Goal: Answer question/provide support: Share knowledge or assist other users

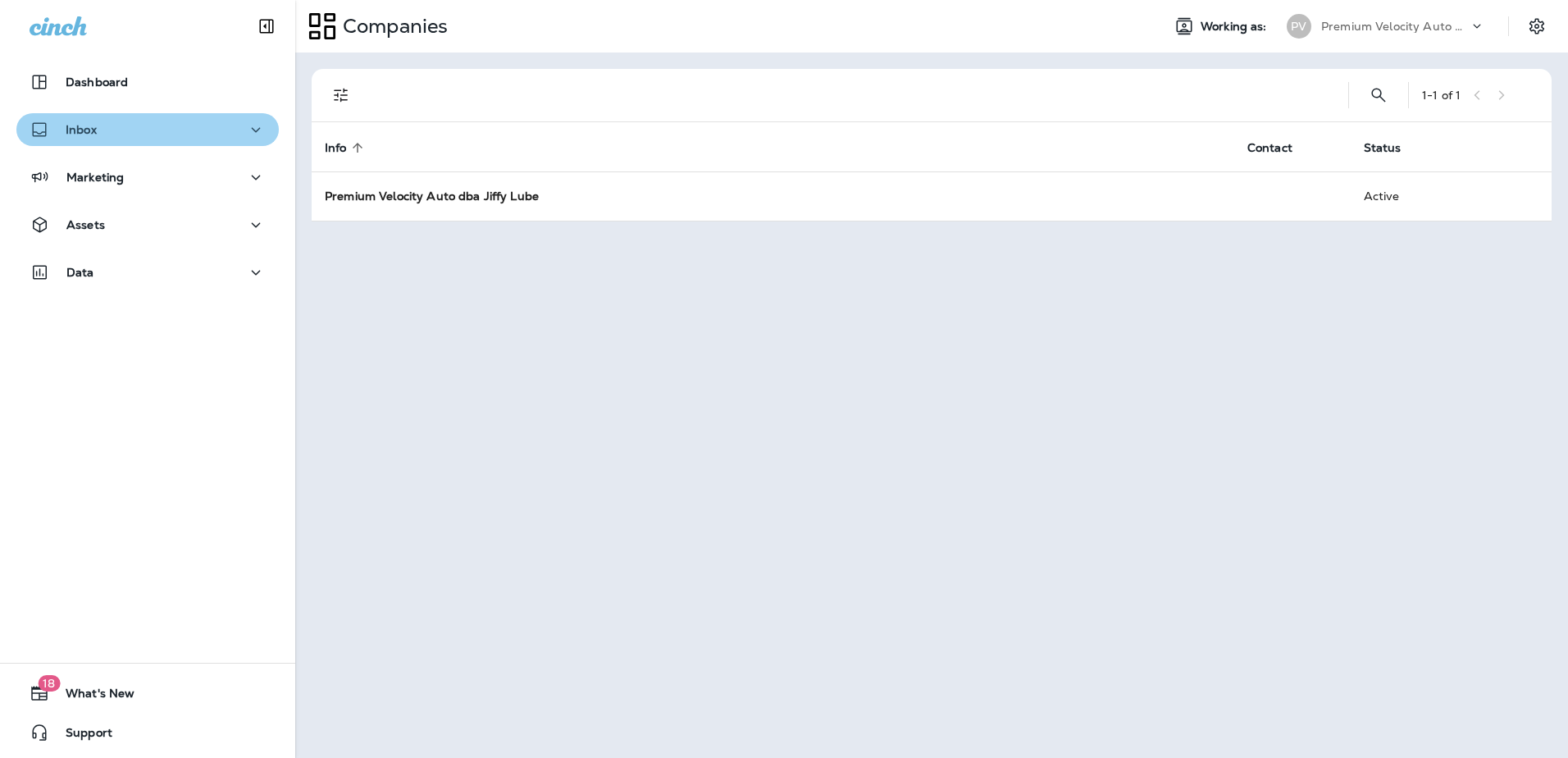
click at [252, 126] on icon "button" at bounding box center [256, 130] width 19 height 20
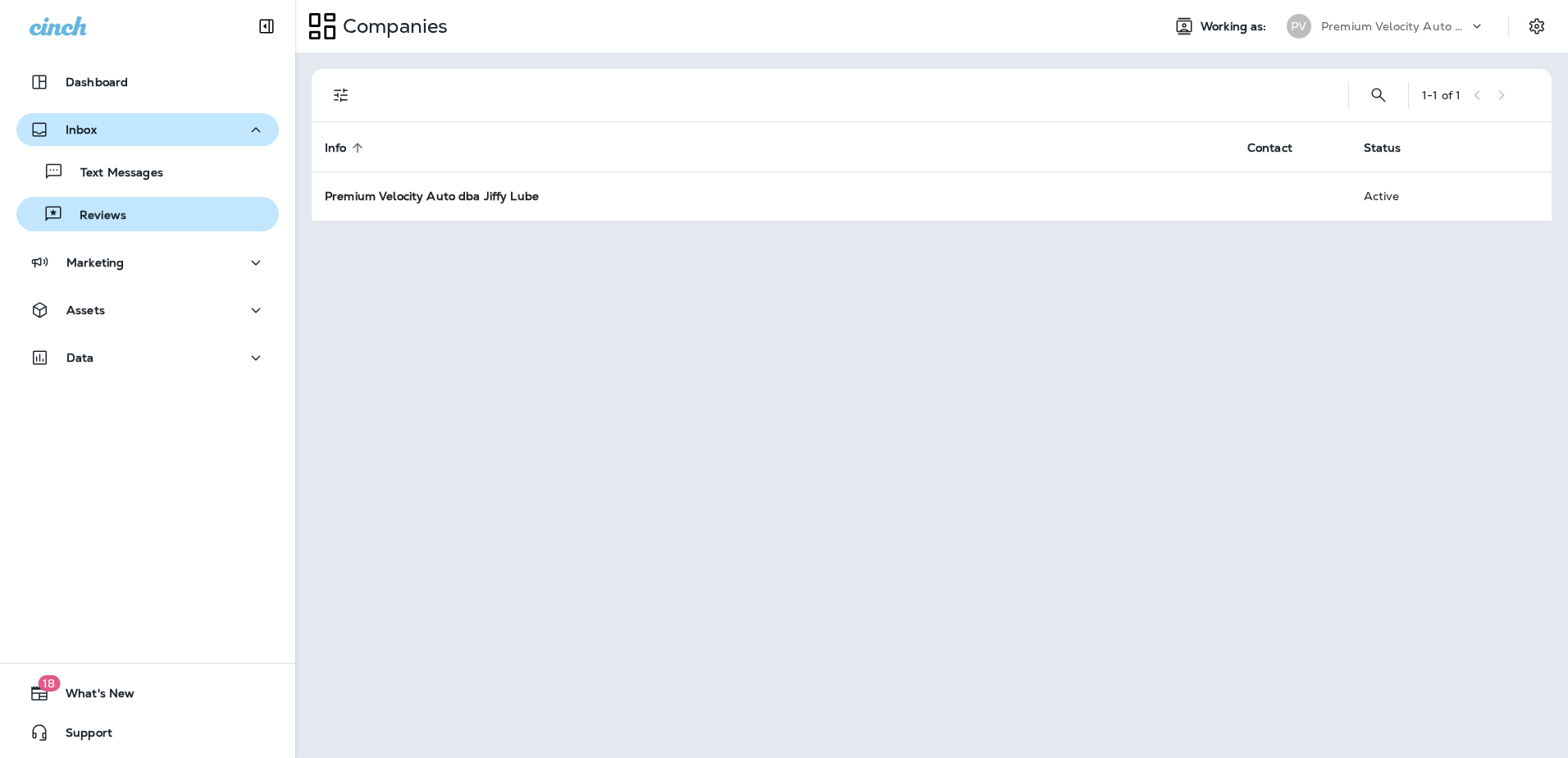
click at [118, 219] on p "Reviews" at bounding box center [95, 216] width 63 height 16
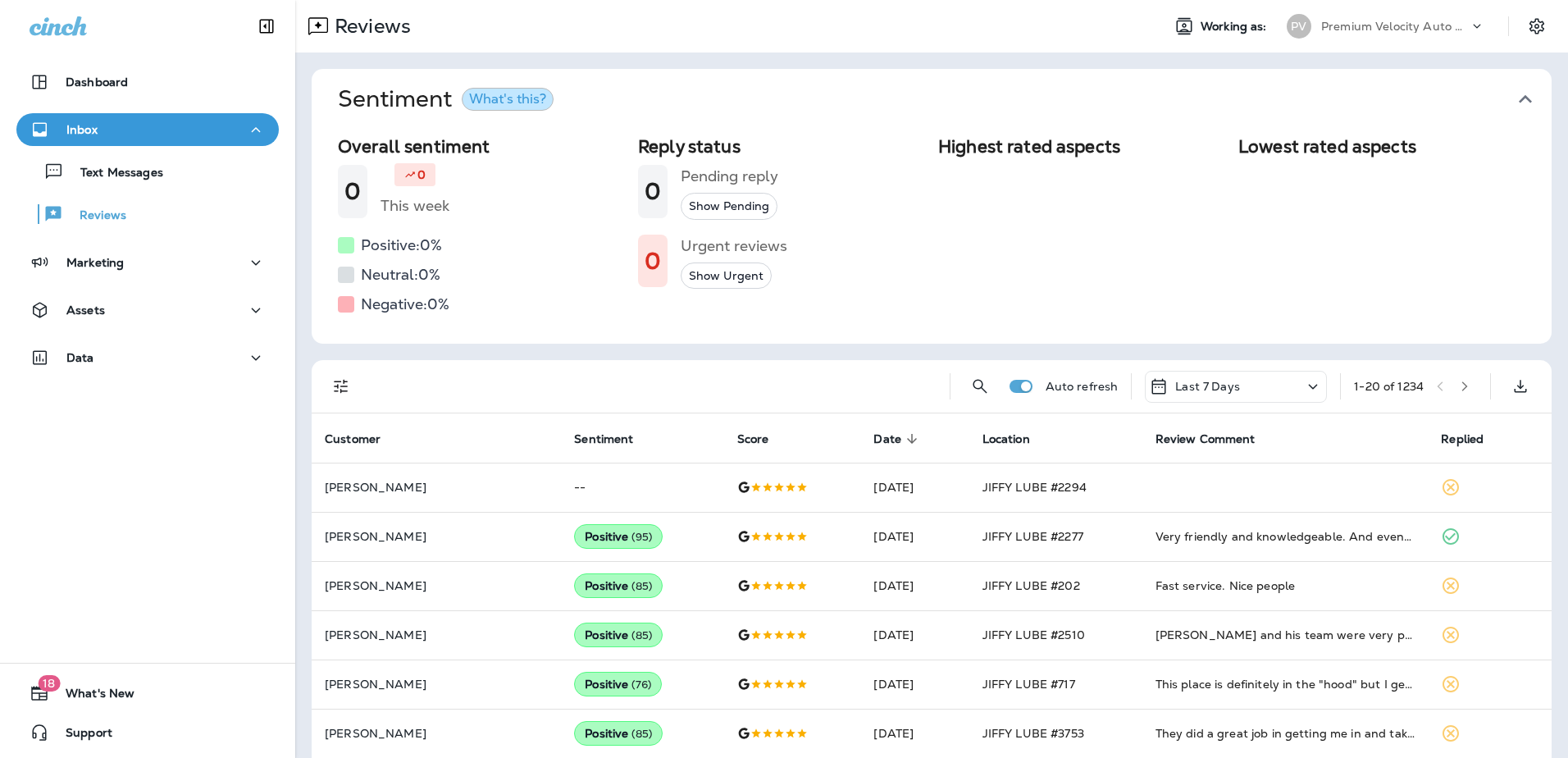
click at [722, 276] on button "Show Urgent" at bounding box center [726, 276] width 91 height 27
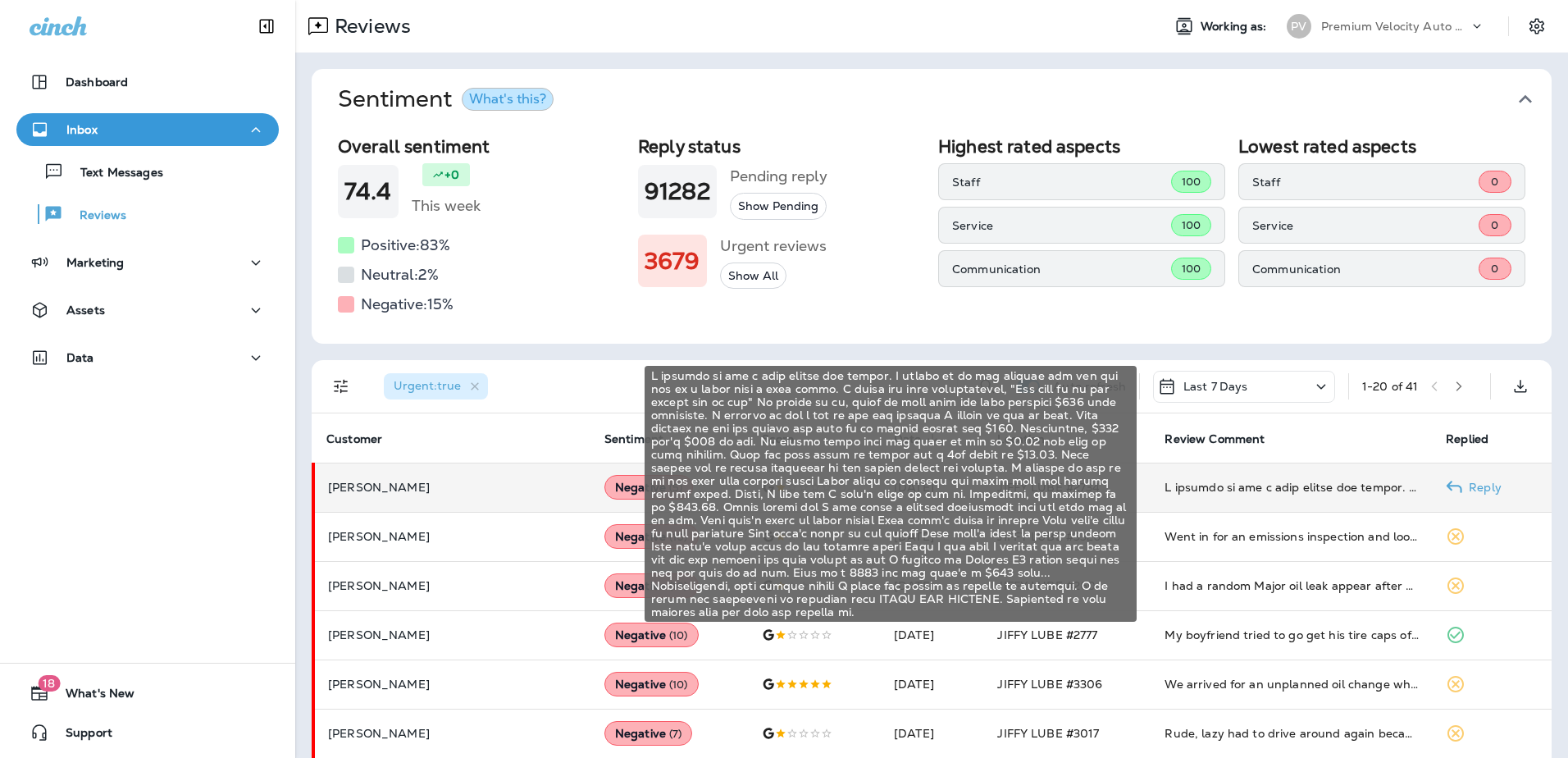
click at [1243, 489] on div at bounding box center [1291, 487] width 255 height 17
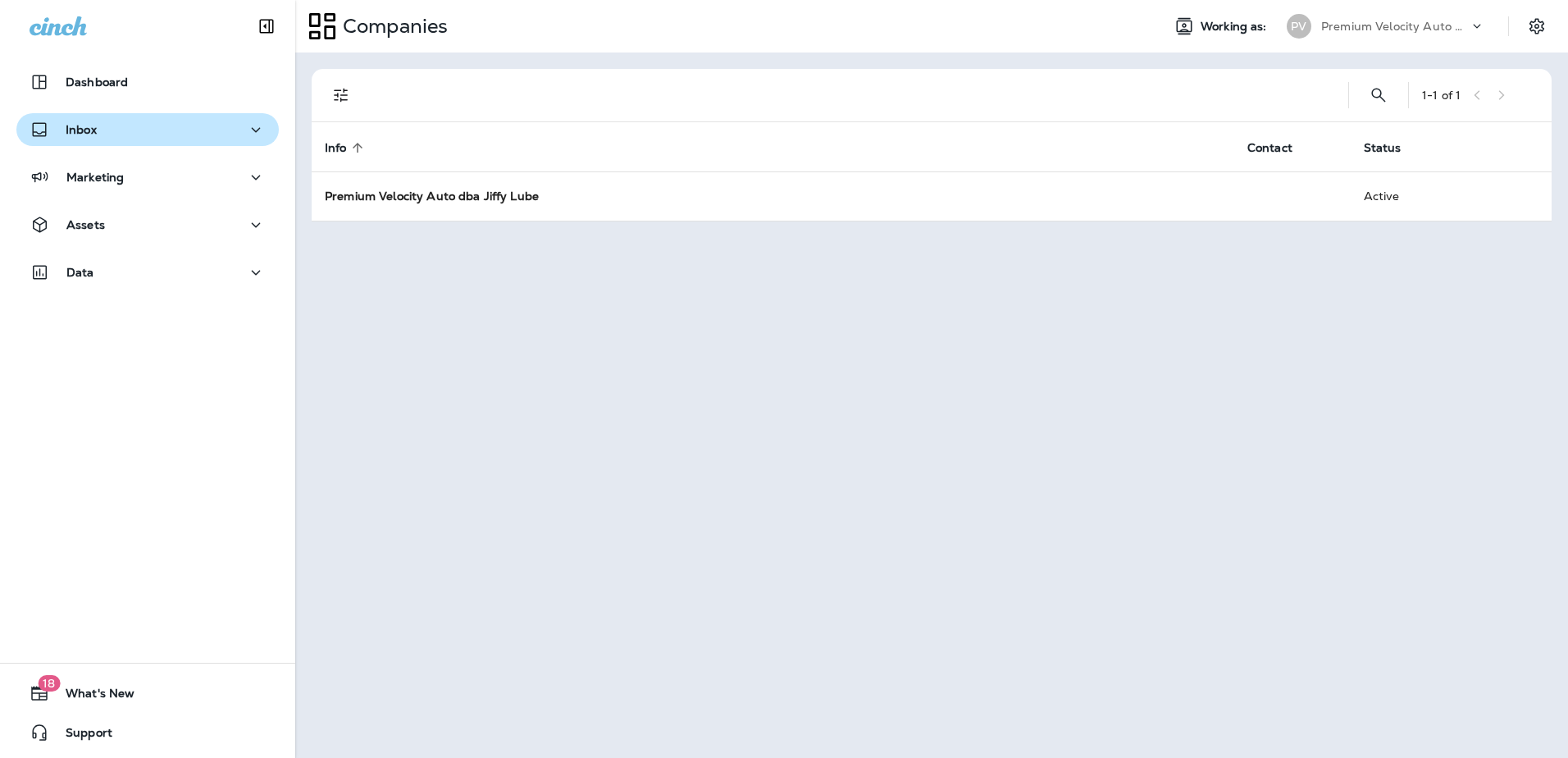
click at [256, 131] on icon "button" at bounding box center [256, 130] width 19 height 20
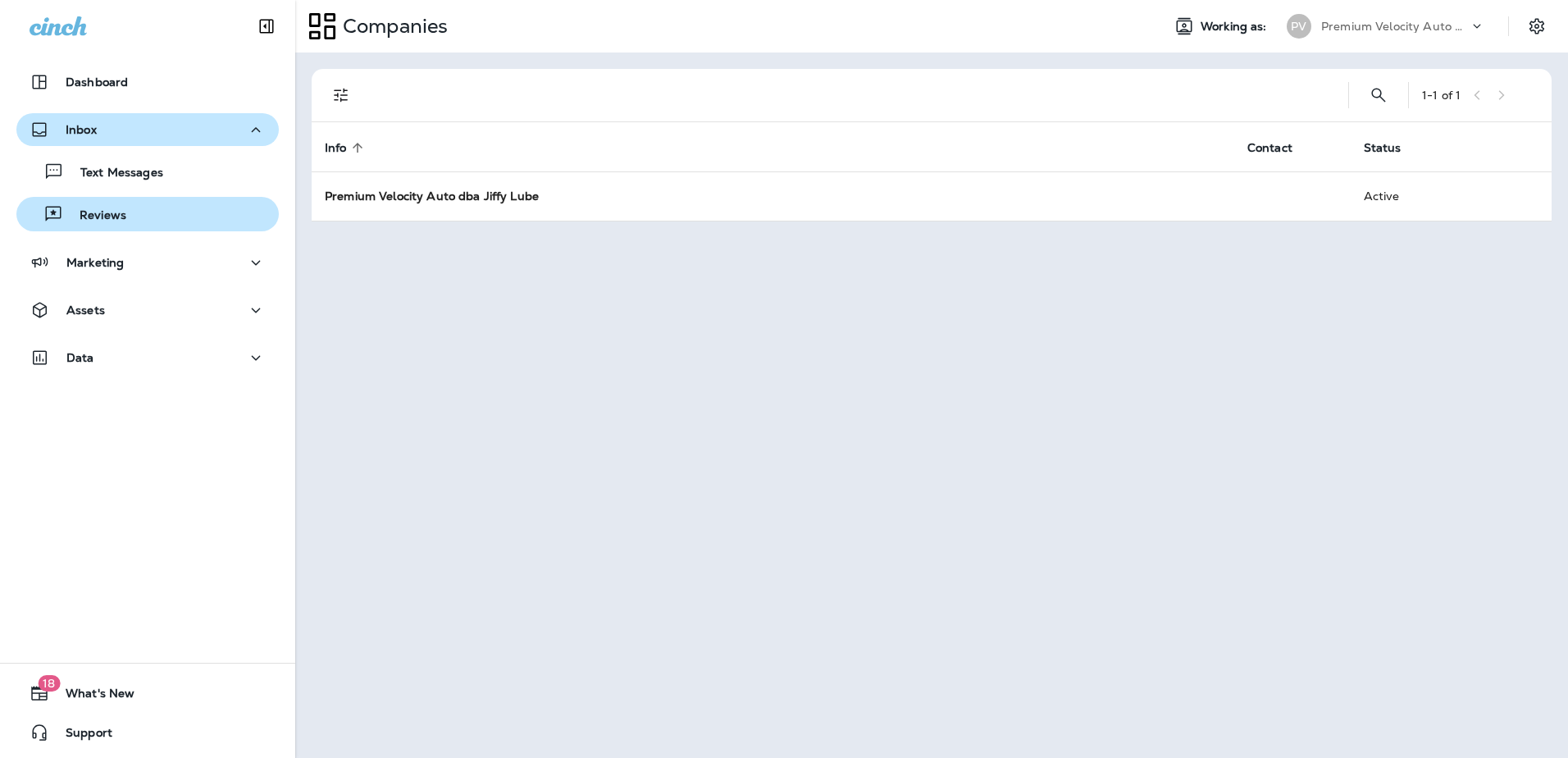
click at [116, 213] on p "Reviews" at bounding box center [95, 216] width 63 height 16
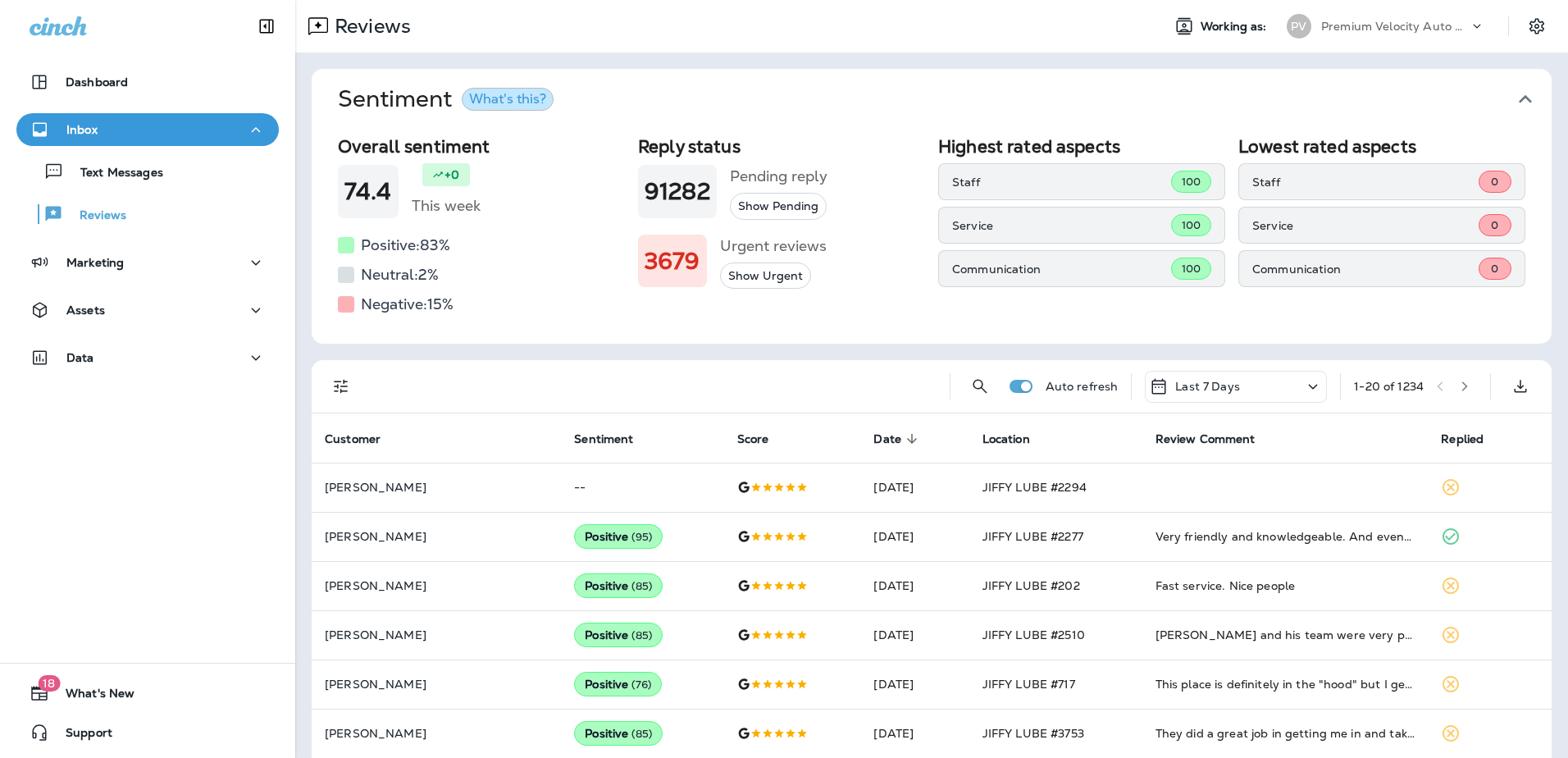
click at [720, 274] on button "Show Urgent" at bounding box center [765, 276] width 91 height 27
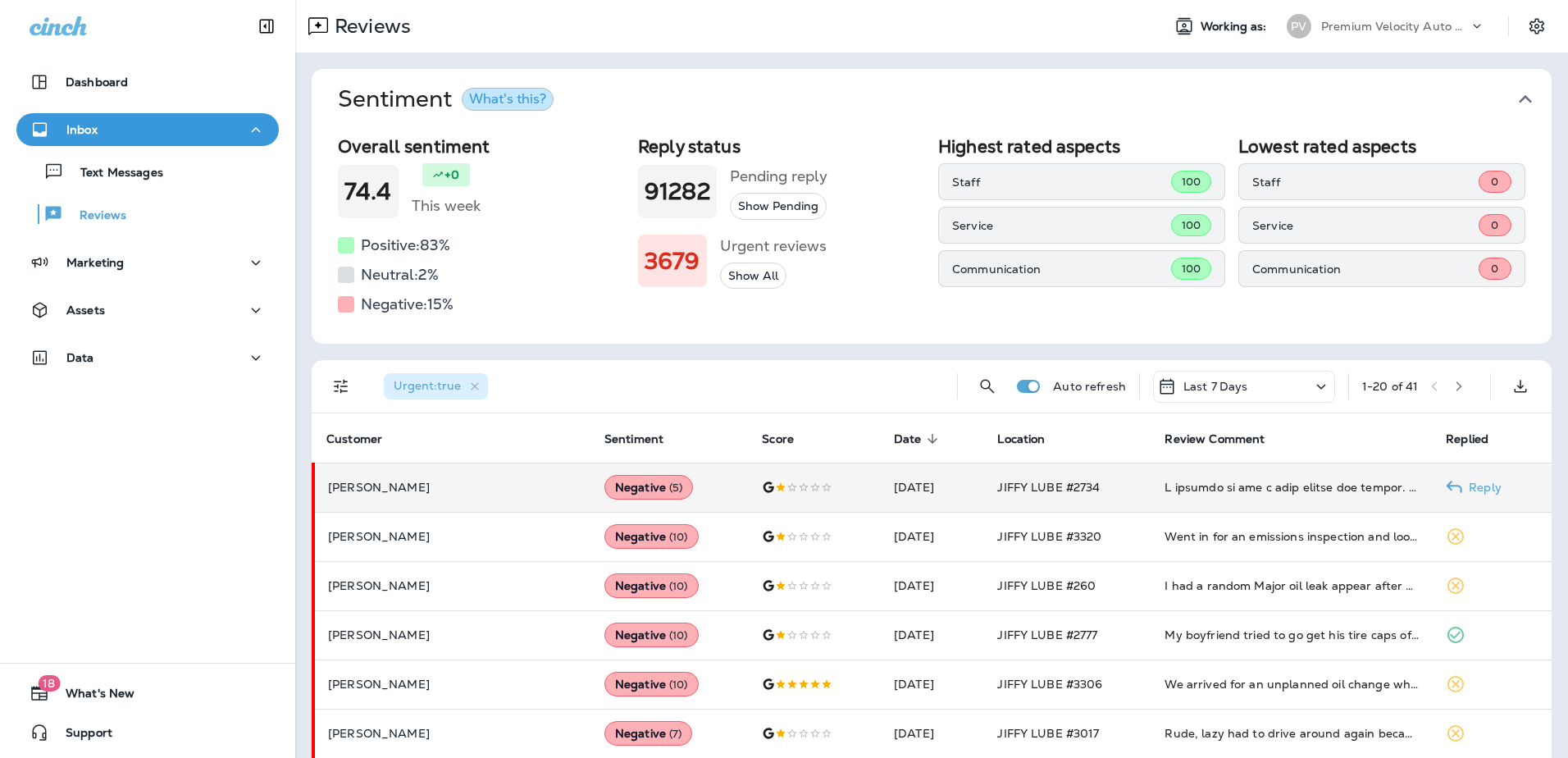
click at [1473, 487] on p "Reply" at bounding box center [1482, 487] width 40 height 13
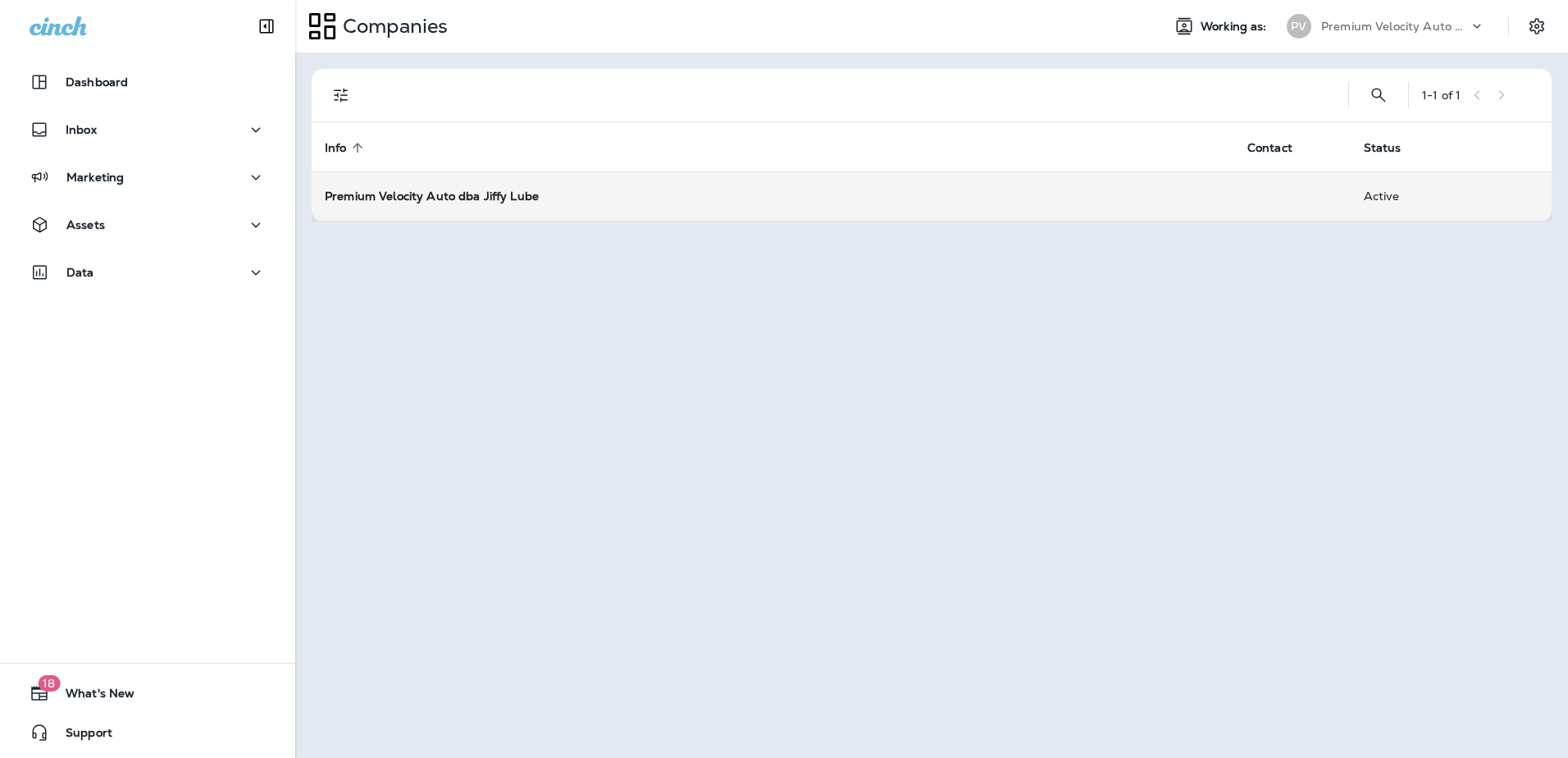
click at [353, 188] on div "Premium Velocity Auto dba Jiffy Lube" at bounding box center [773, 196] width 896 height 17
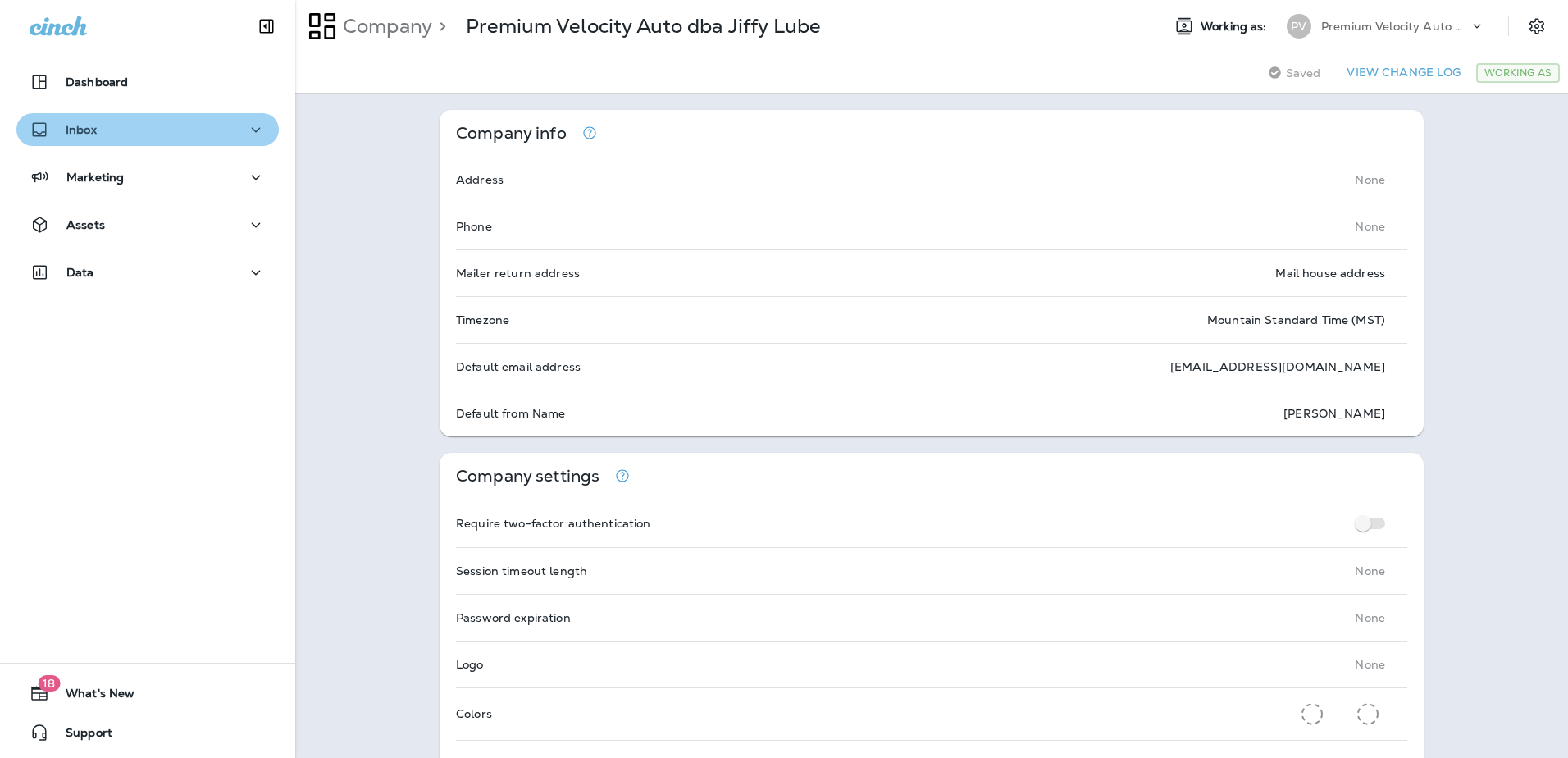
click at [246, 131] on icon "button" at bounding box center [256, 130] width 19 height 20
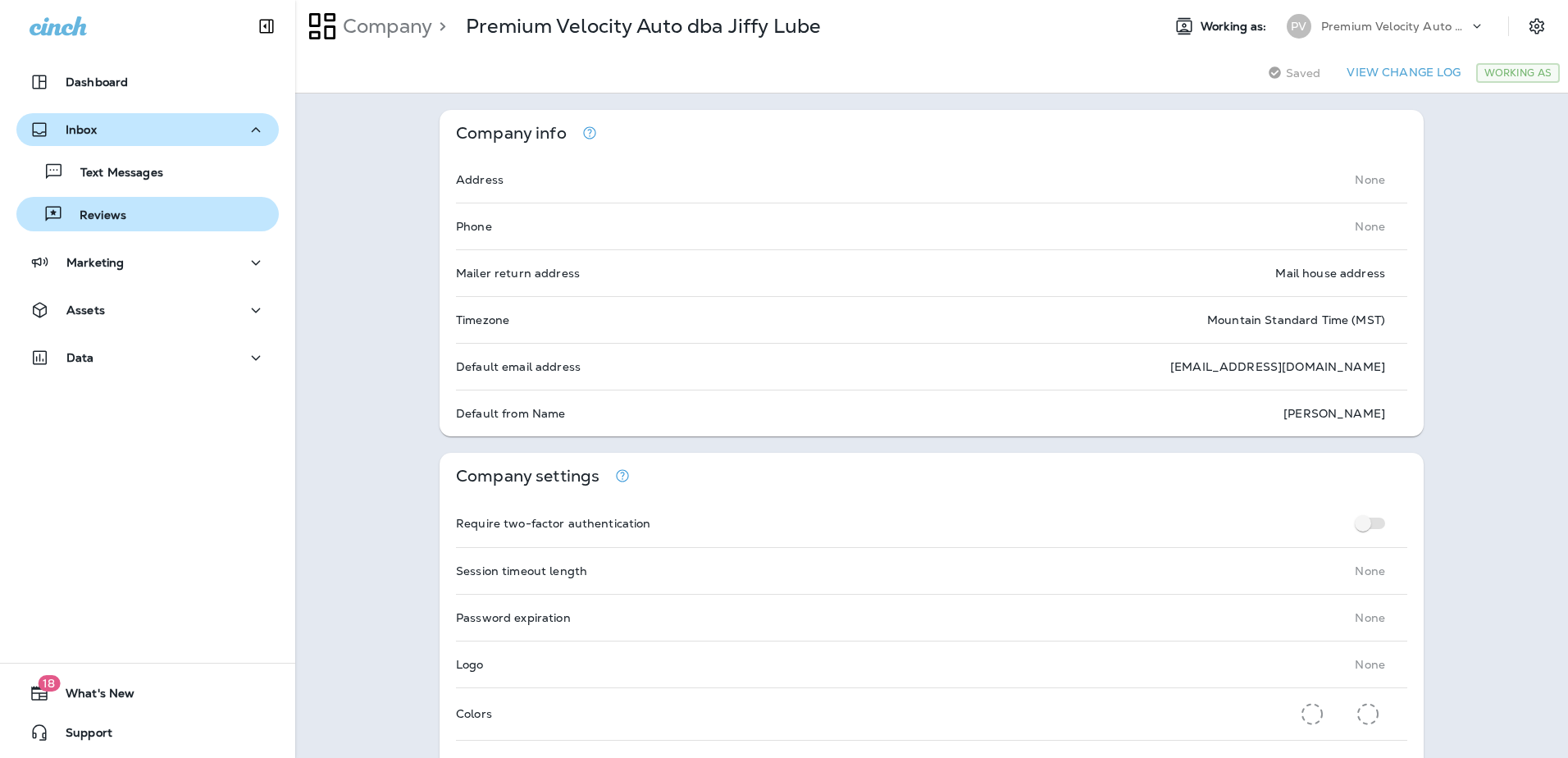
click at [106, 209] on p "Reviews" at bounding box center [95, 216] width 63 height 16
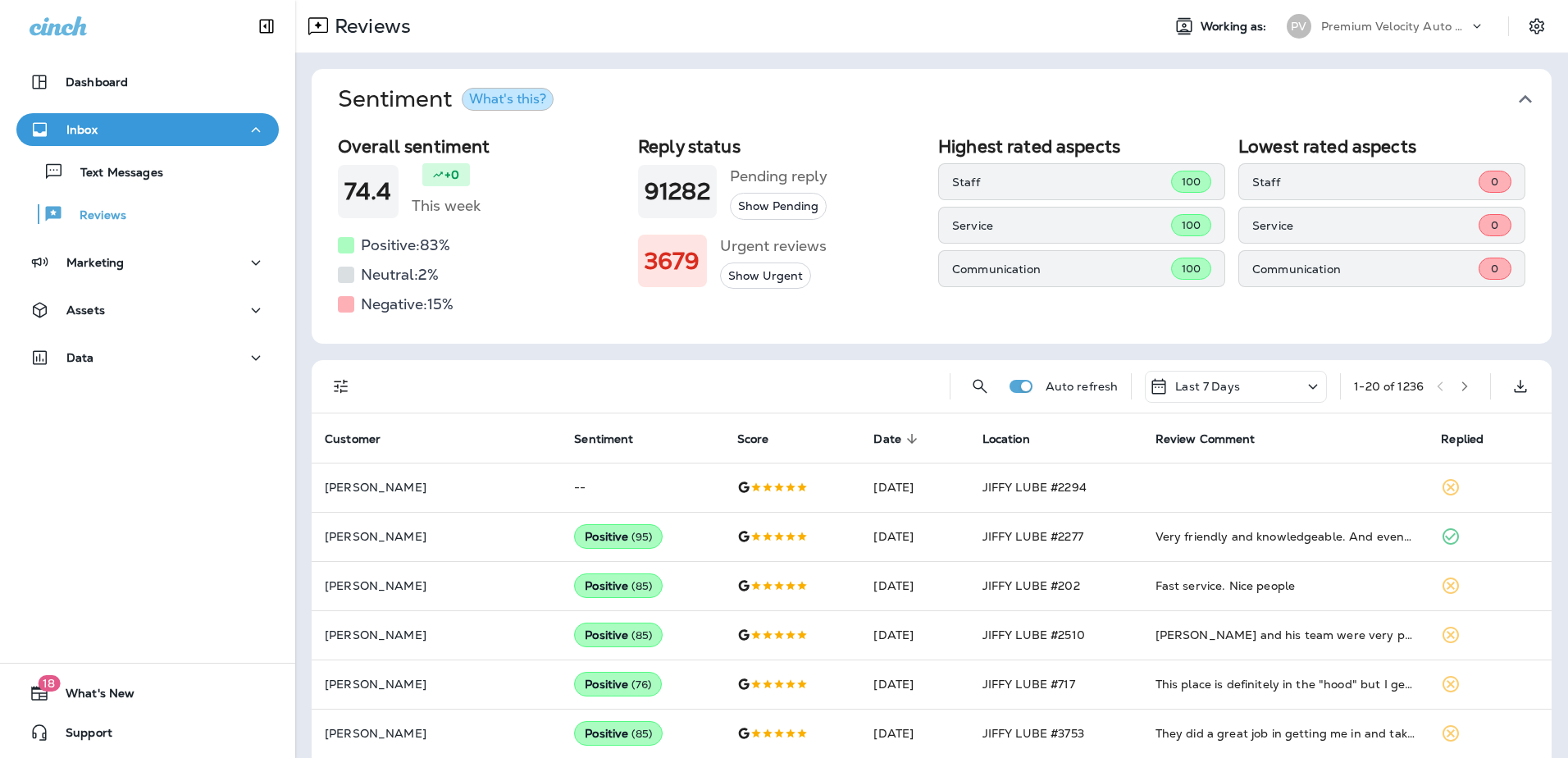
click at [744, 277] on button "Show Urgent" at bounding box center [765, 276] width 91 height 27
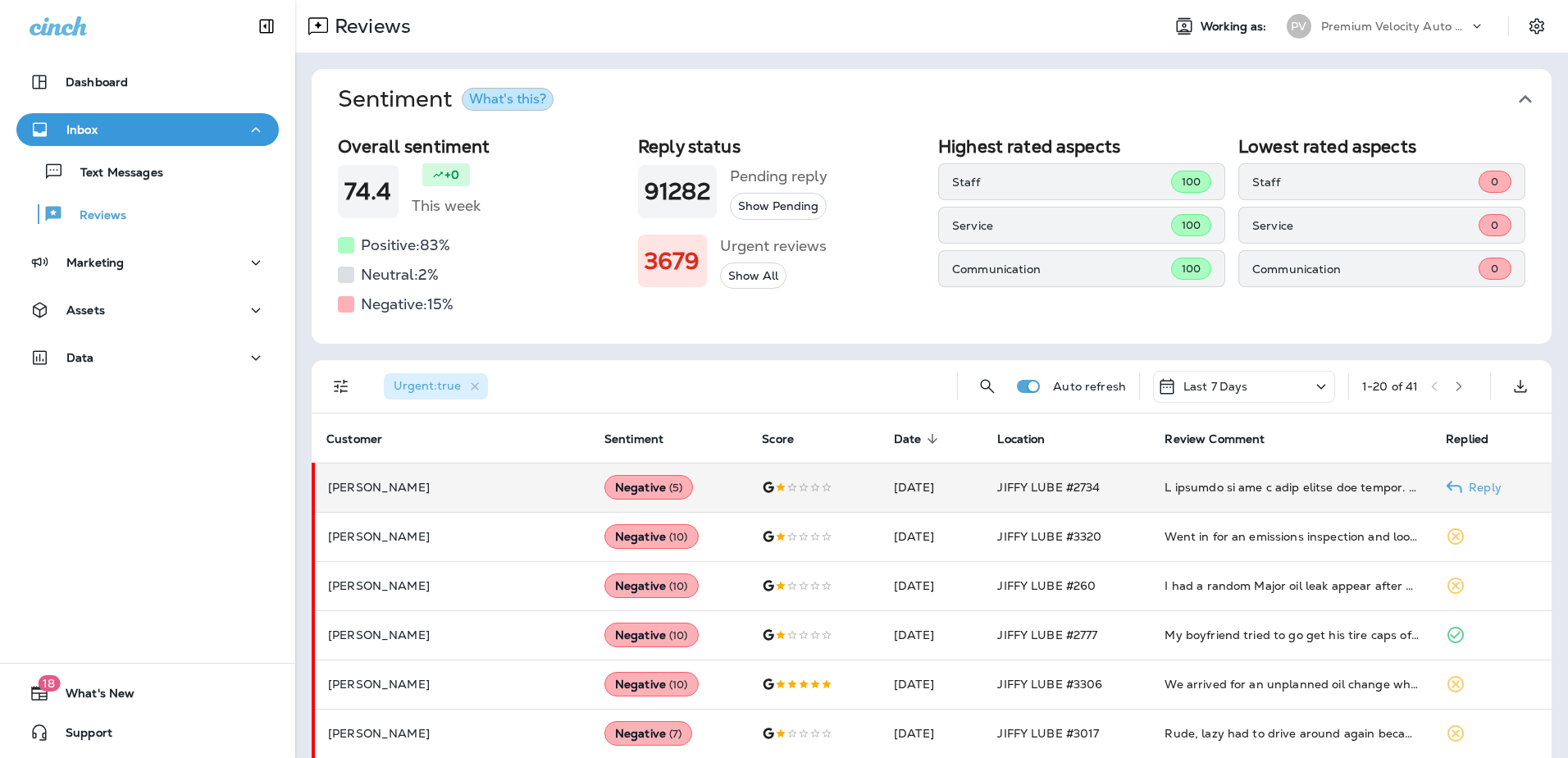
click at [376, 484] on p "[PERSON_NAME]" at bounding box center [453, 487] width 250 height 13
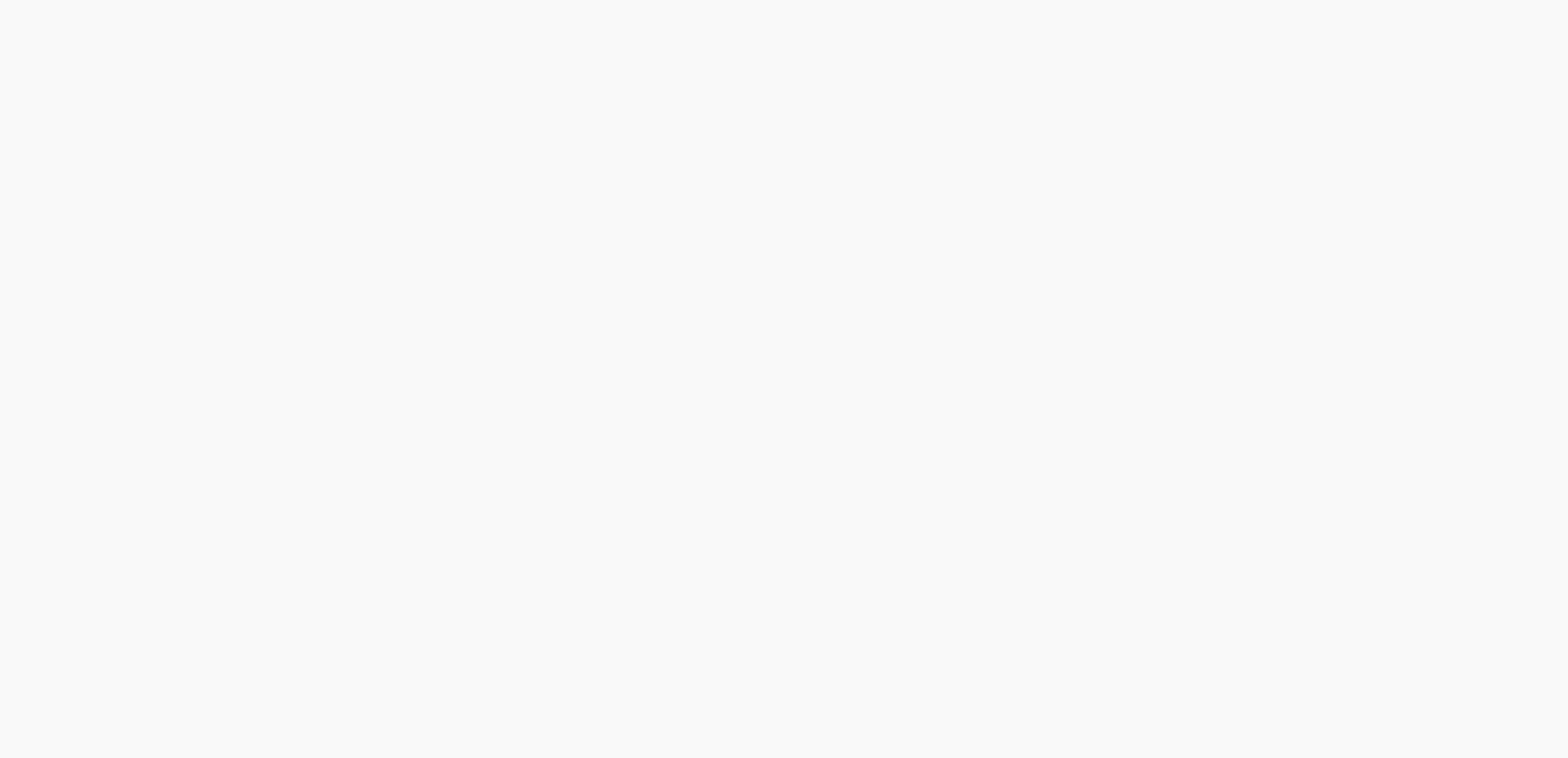
click at [376, 0] on html at bounding box center [784, 0] width 1568 height 0
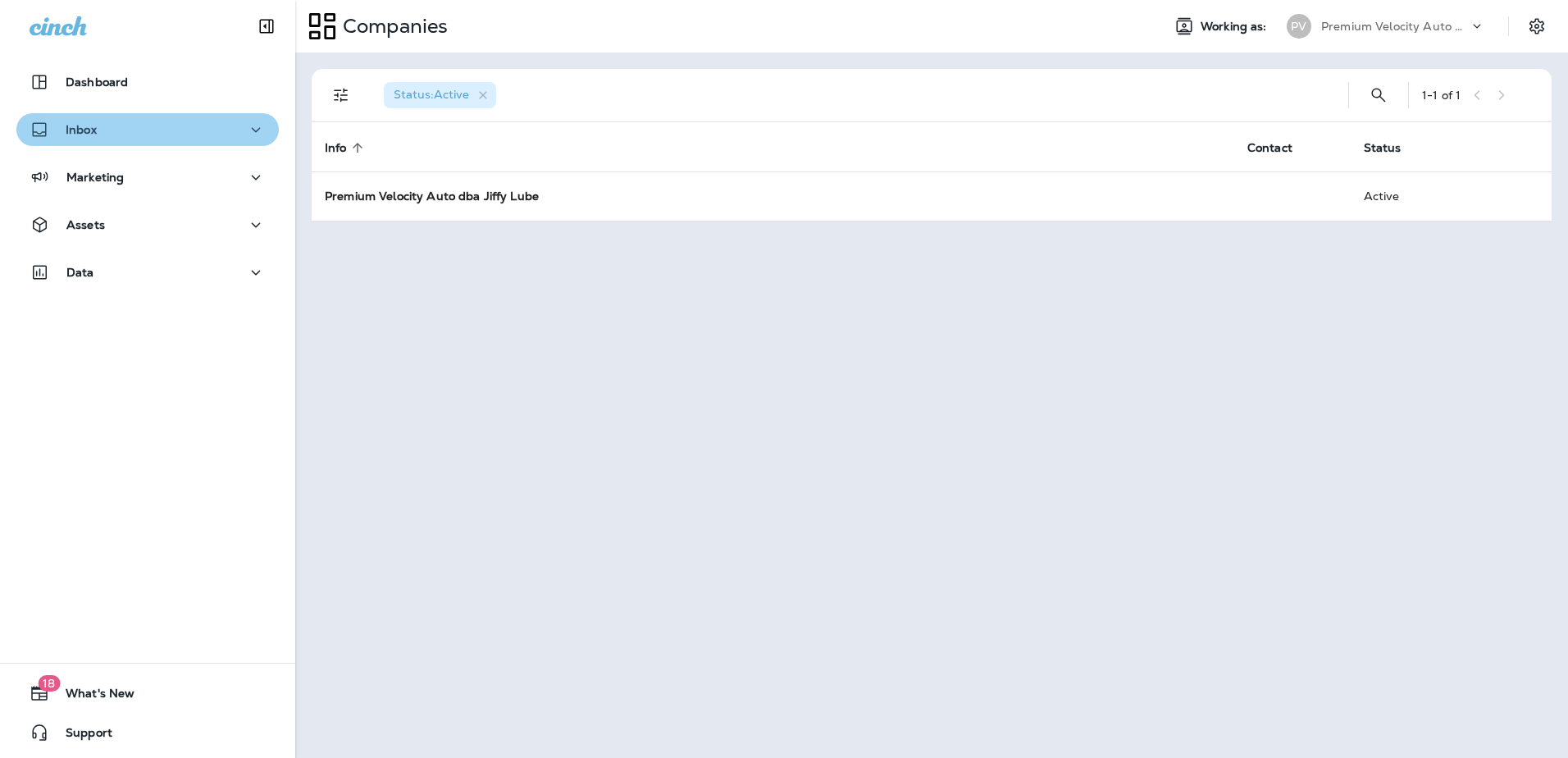
click at [251, 130] on icon "button" at bounding box center [256, 130] width 9 height 5
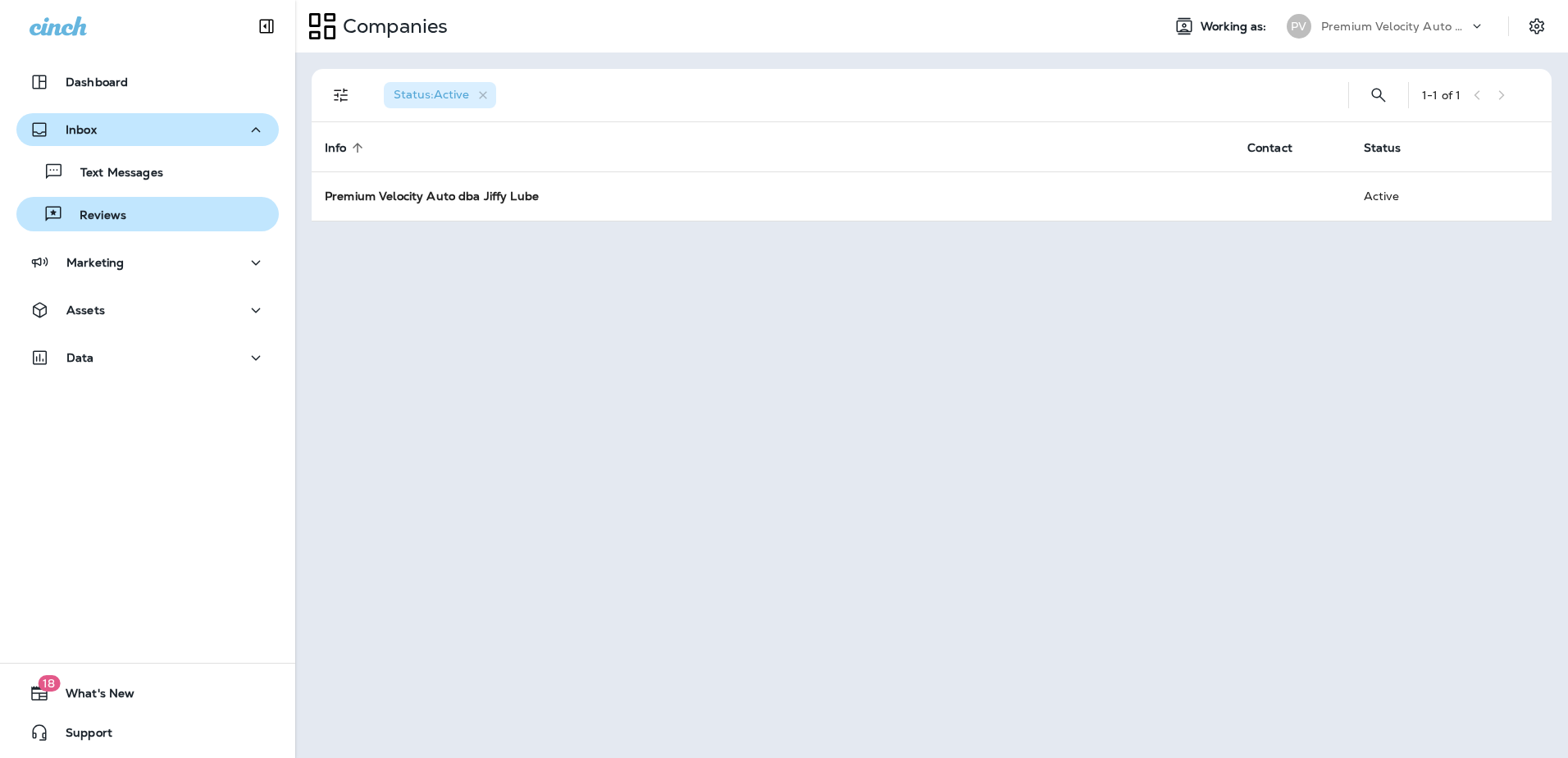
click at [137, 216] on div "Reviews" at bounding box center [147, 214] width 250 height 25
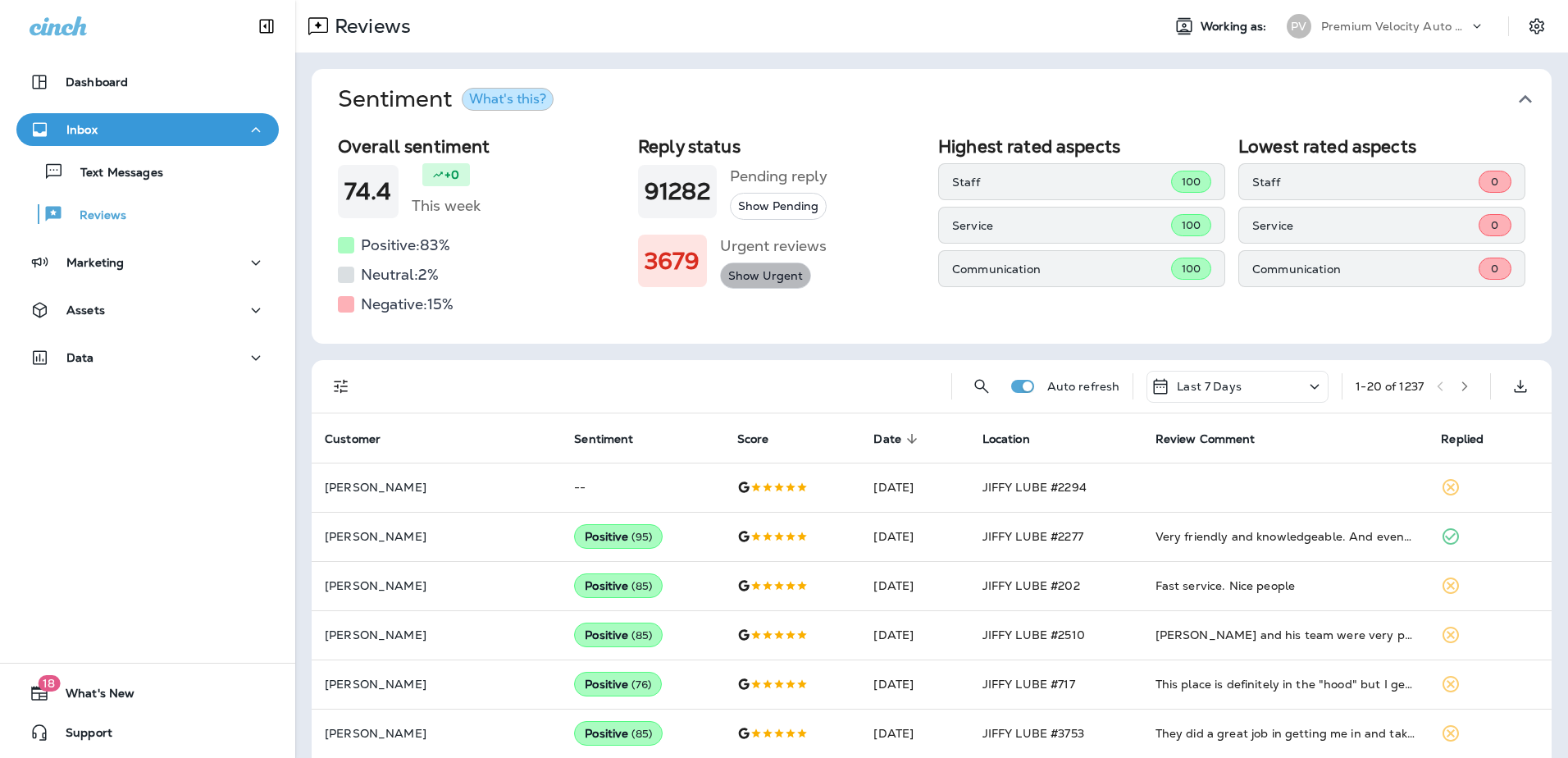
click at [755, 268] on button "Show Urgent" at bounding box center [765, 276] width 91 height 27
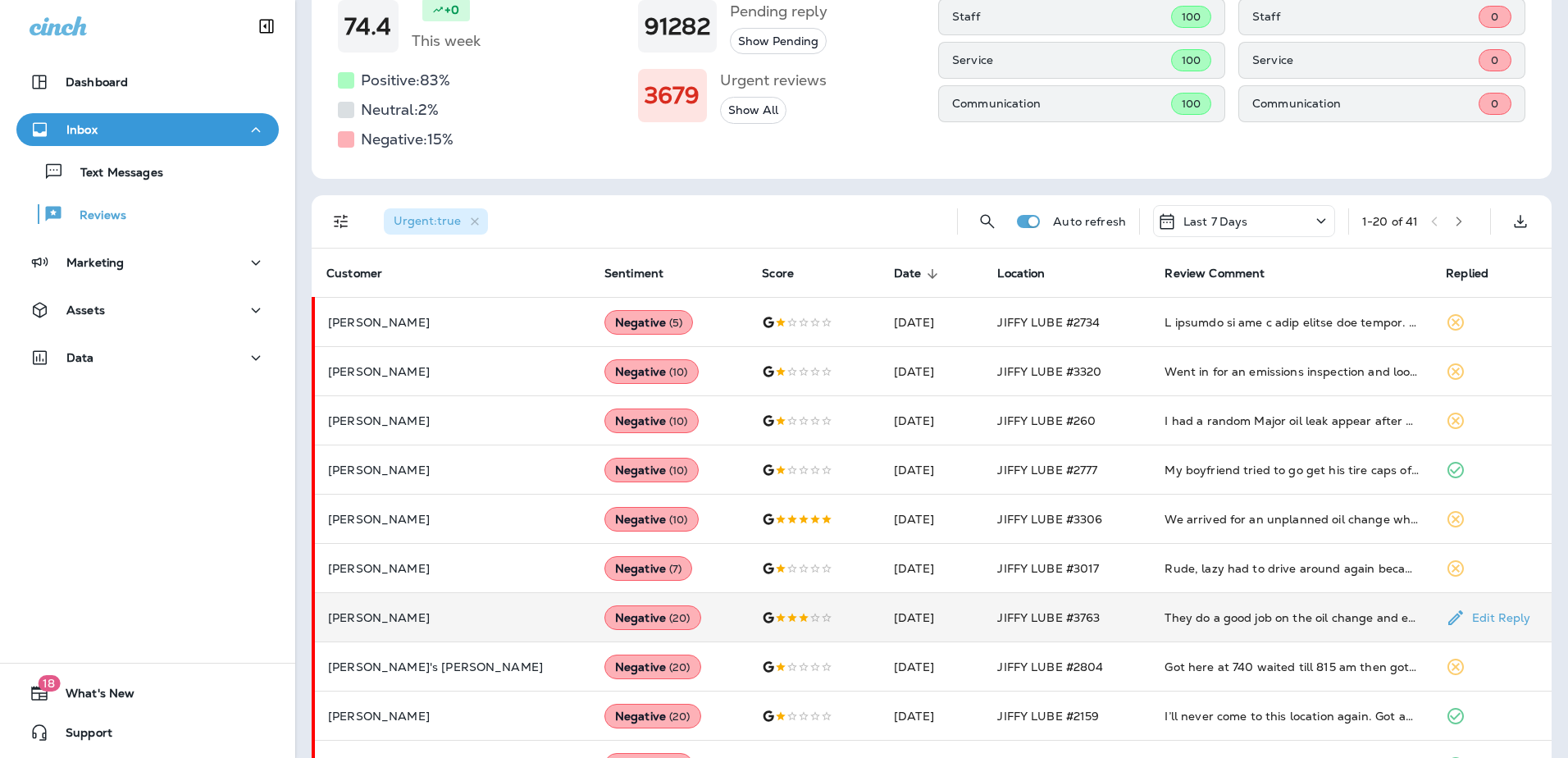
scroll to position [246, 0]
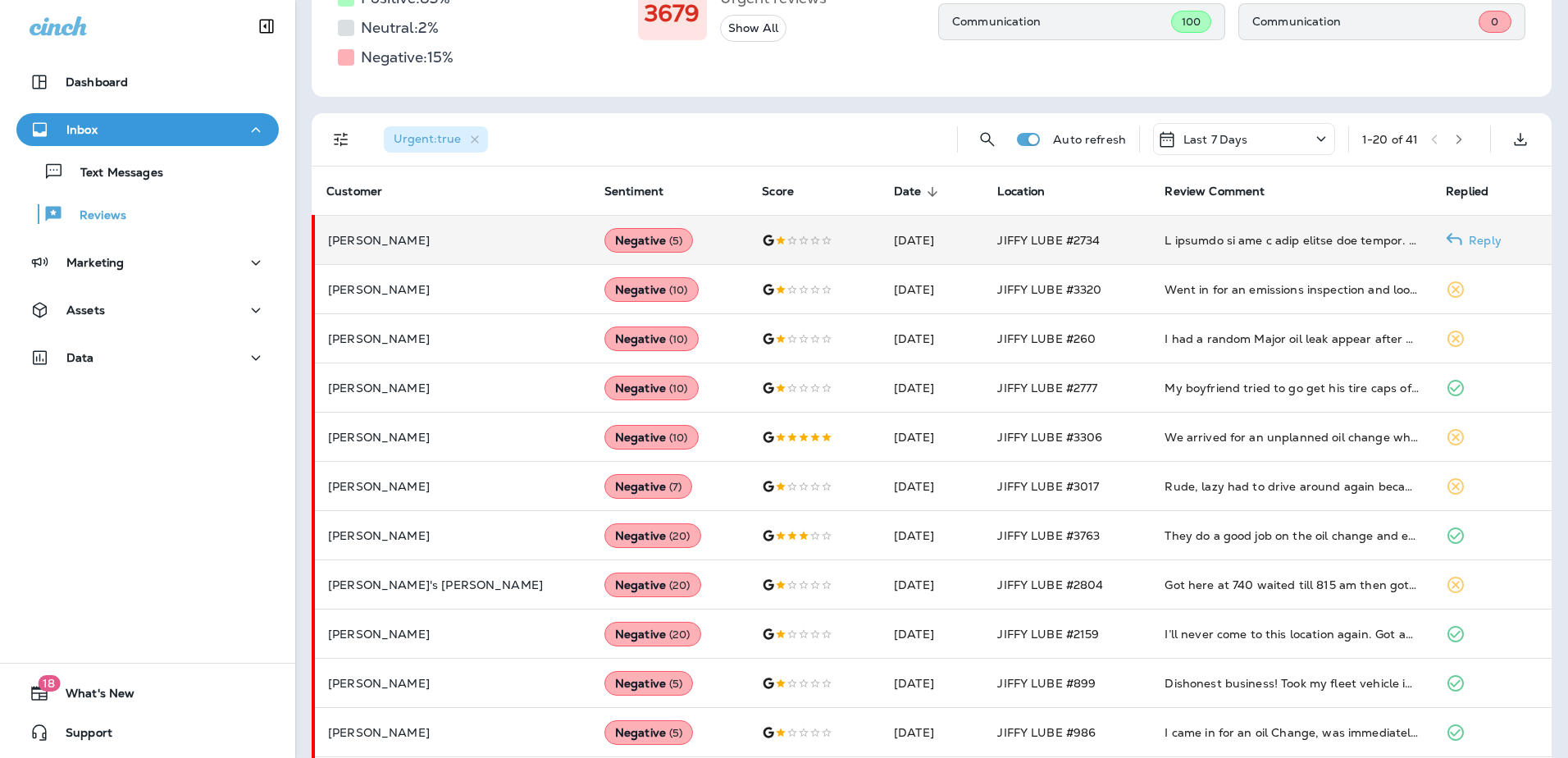
click at [1470, 236] on p "Reply" at bounding box center [1482, 240] width 40 height 13
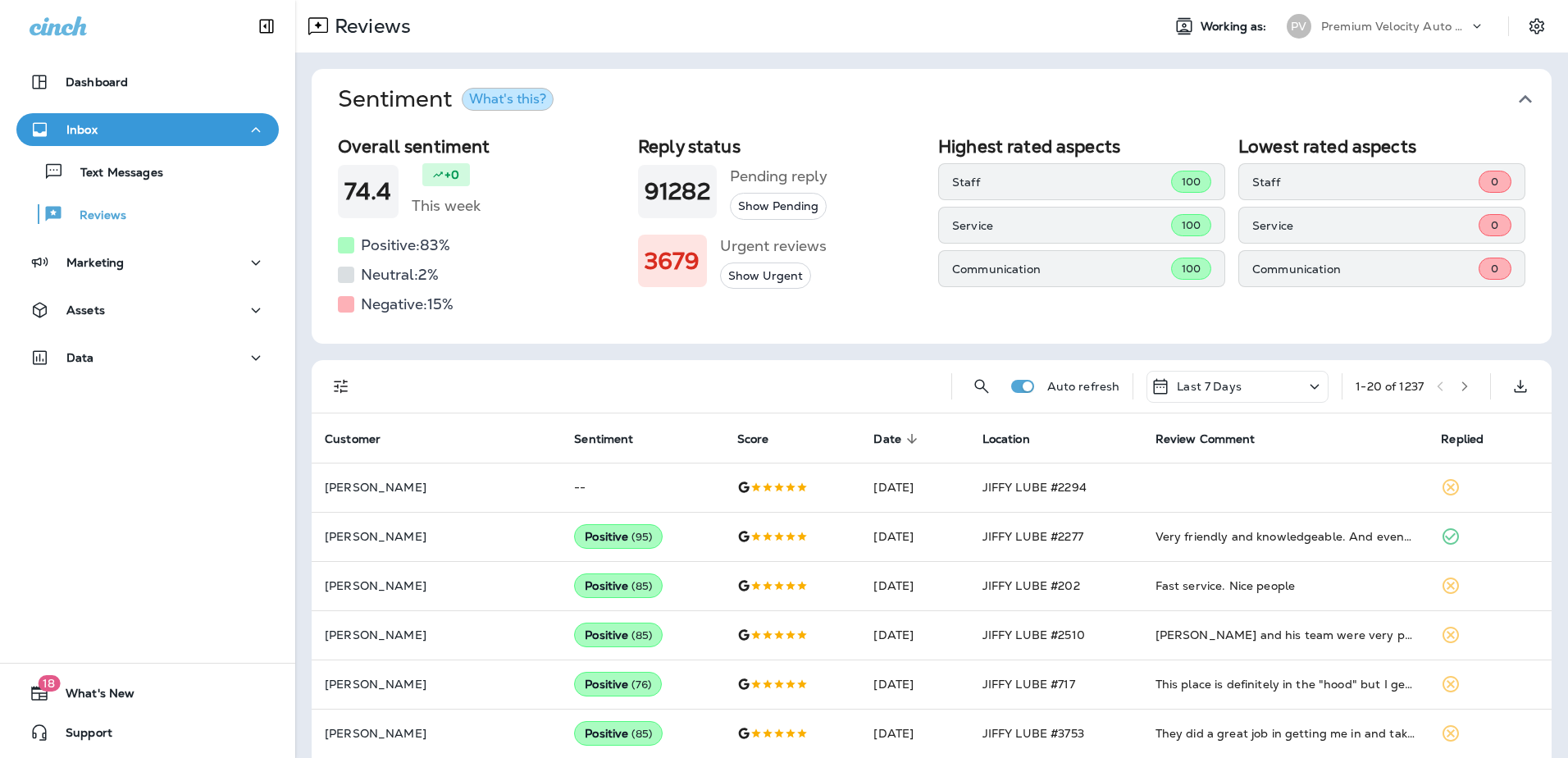
click at [778, 268] on button "Show Urgent" at bounding box center [765, 276] width 91 height 27
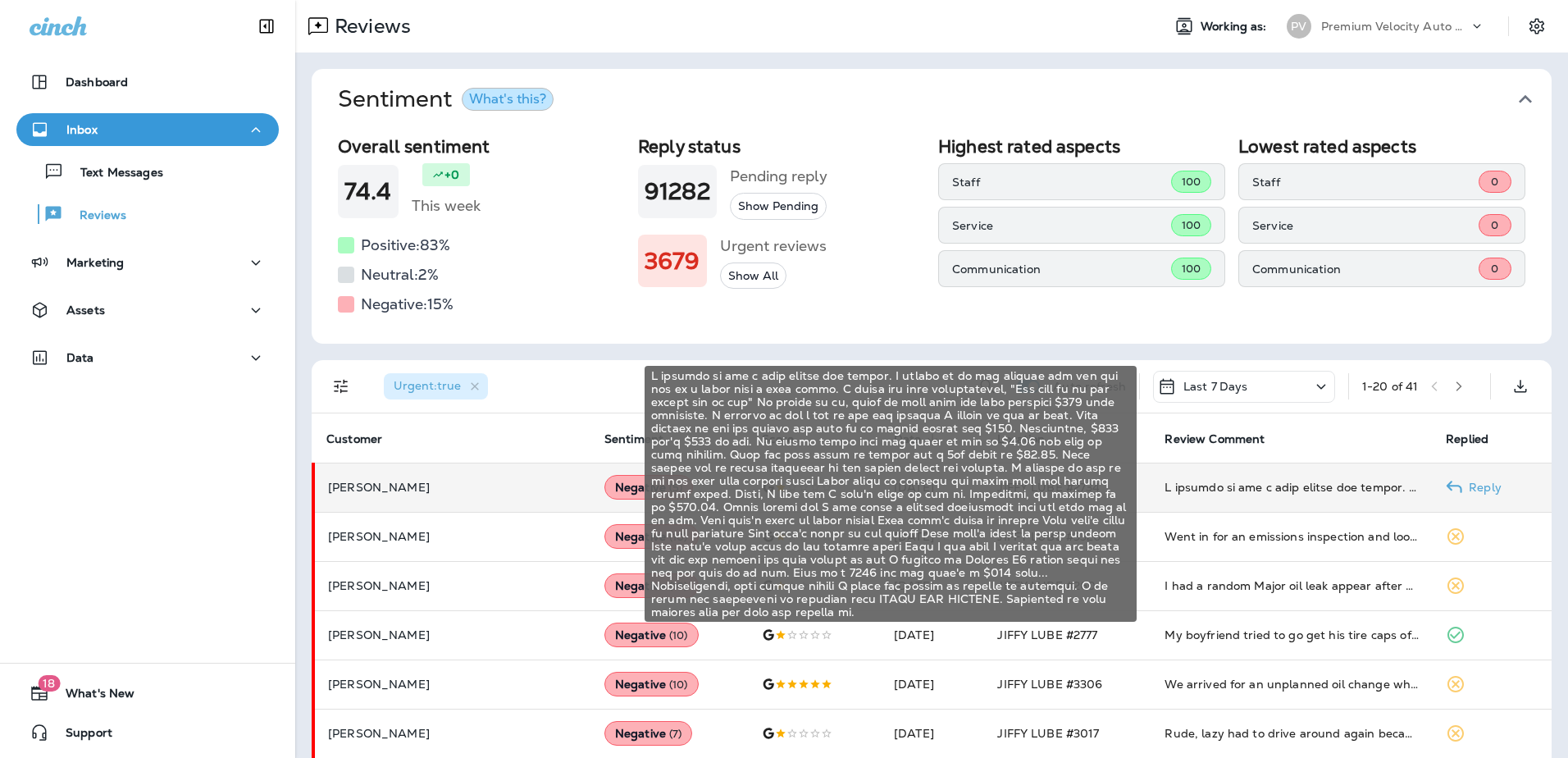
click at [1176, 486] on div at bounding box center [1291, 487] width 255 height 17
